Goal: Find specific page/section: Find specific page/section

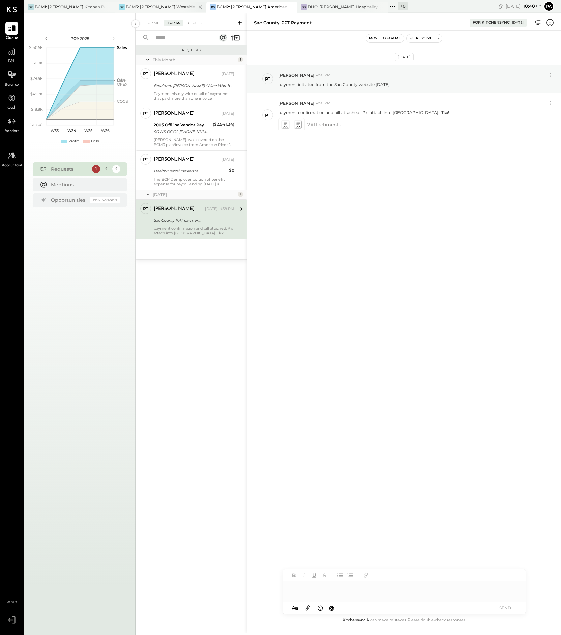
click at [175, 6] on div "BCM3: [PERSON_NAME] Westside Grill" at bounding box center [161, 7] width 70 height 6
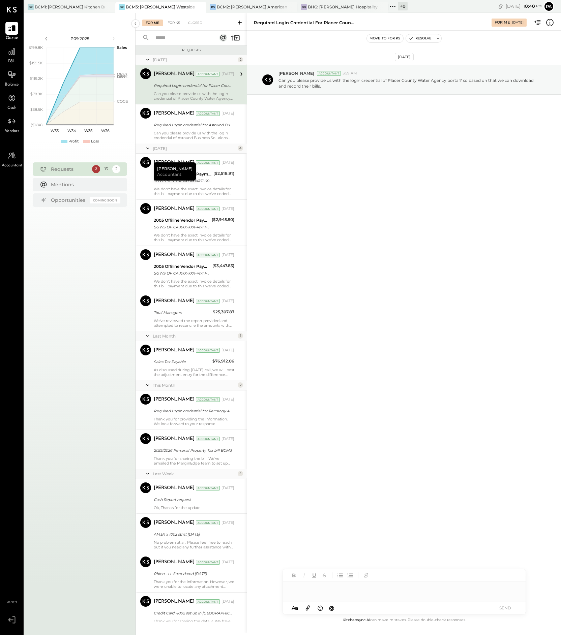
click at [176, 23] on div "For KS" at bounding box center [173, 23] width 19 height 7
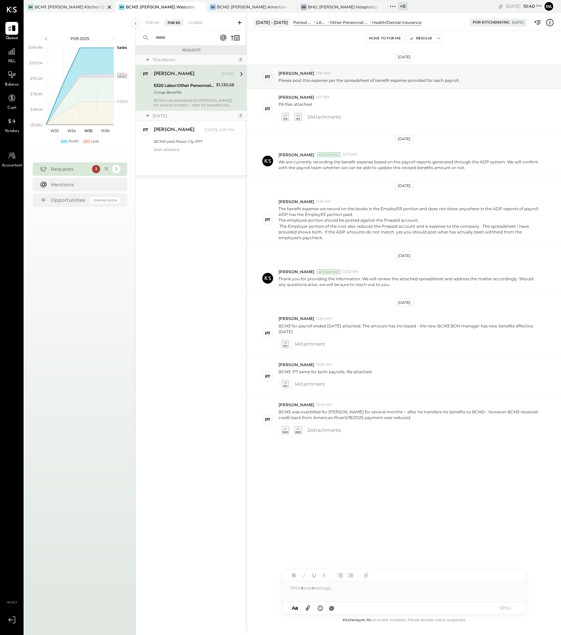
click at [72, 6] on div "BCM1: [PERSON_NAME] Kitchen Bar Market" at bounding box center [70, 7] width 70 height 6
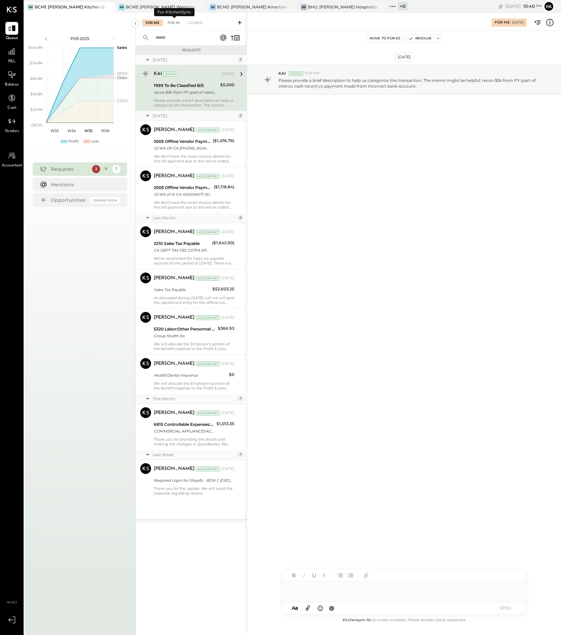
click at [175, 24] on div "For KS" at bounding box center [173, 23] width 19 height 7
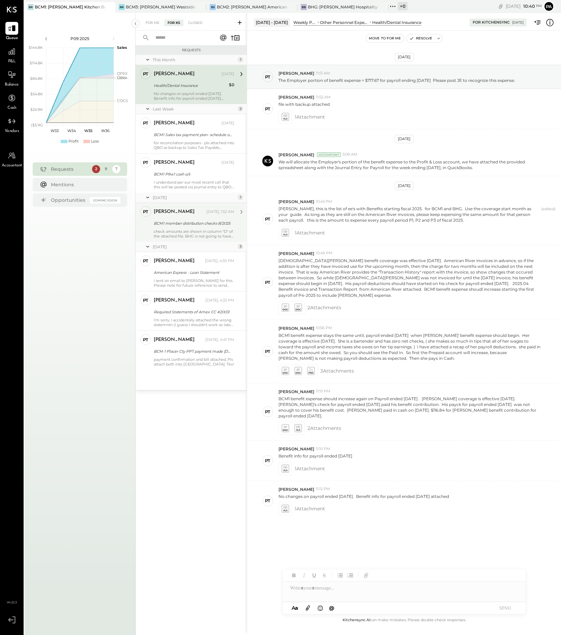
click at [206, 225] on div "BCM1 member distribution checks 8/2025" at bounding box center [193, 223] width 79 height 7
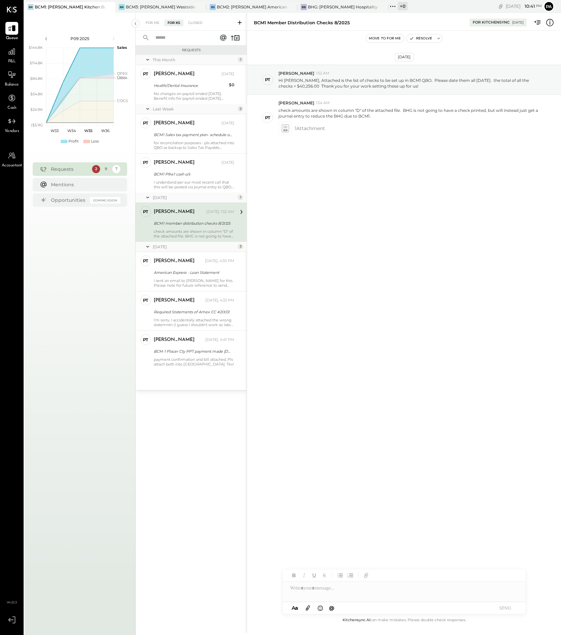
click at [8, 620] on icon at bounding box center [12, 620] width 12 height 10
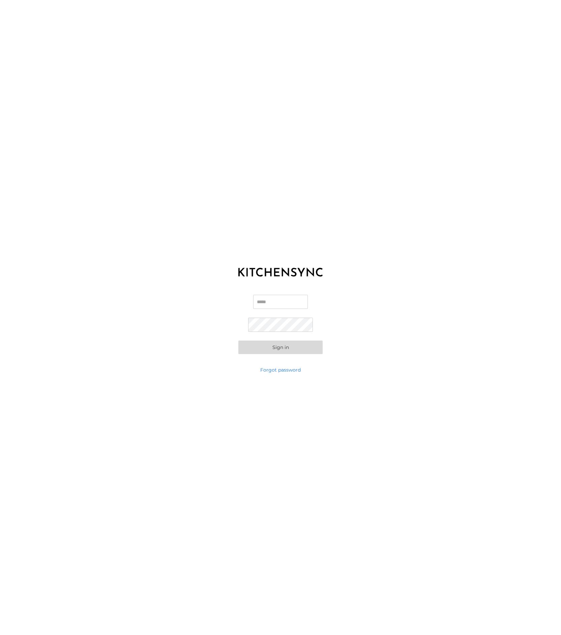
type input "**********"
